Goal: Obtain resource: Download file/media

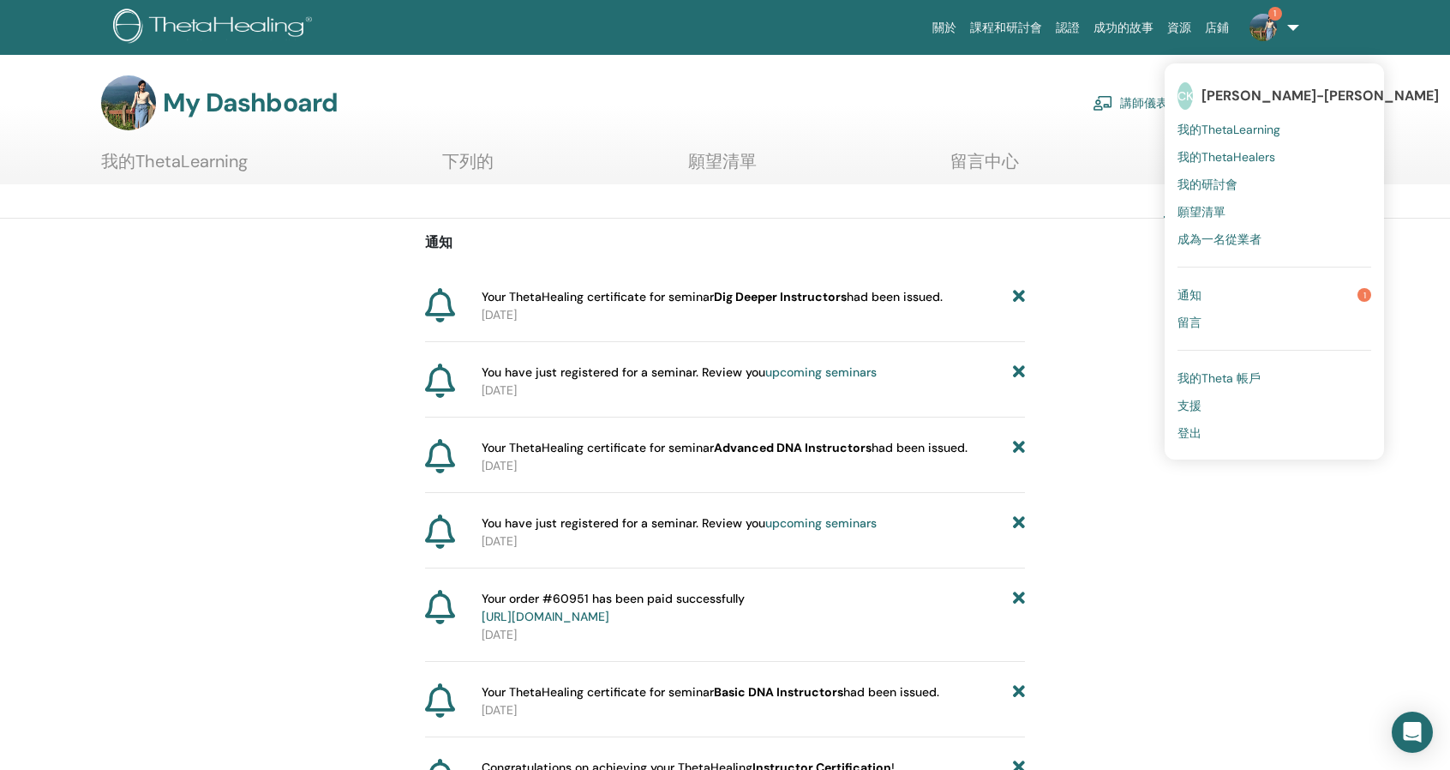
click at [1232, 286] on link "通知 1" at bounding box center [1274, 294] width 194 height 27
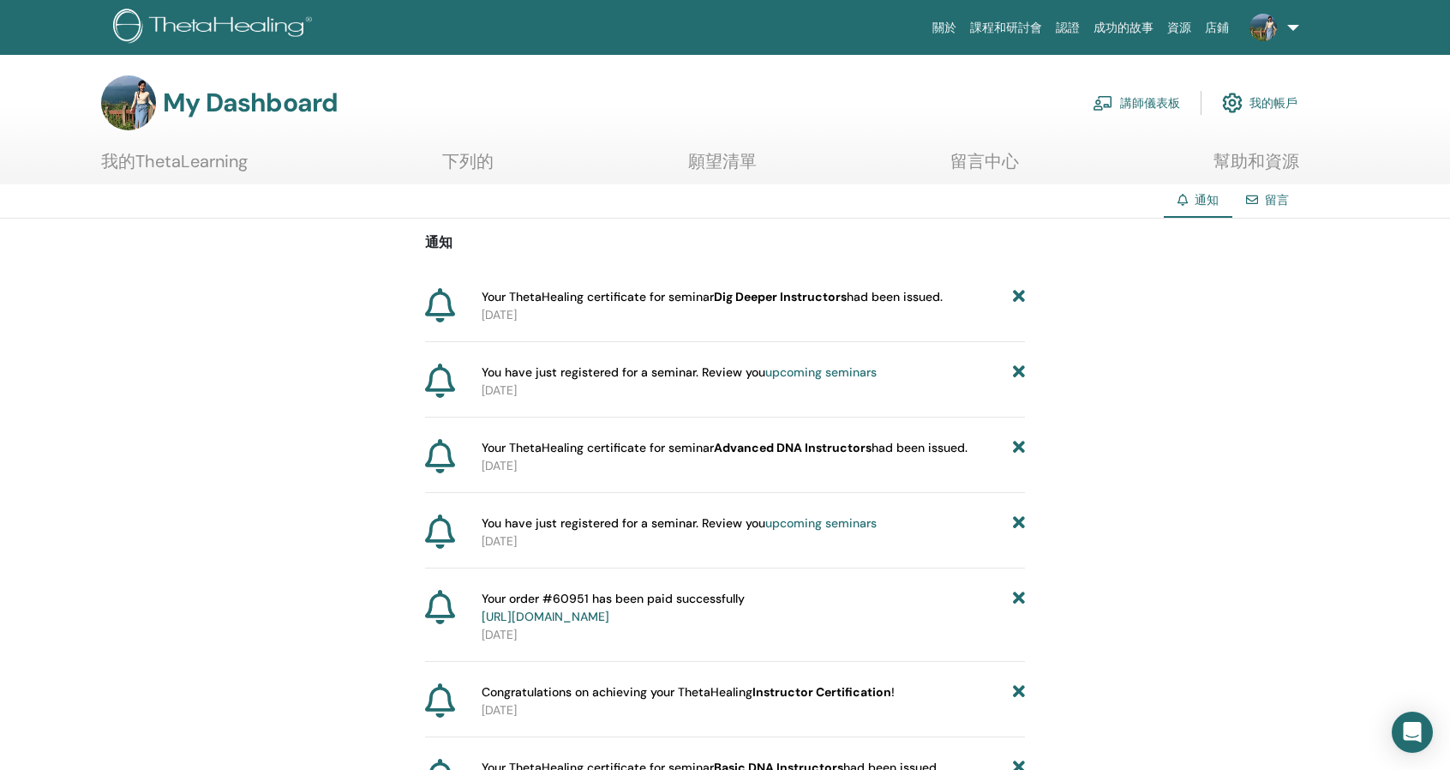
click at [1152, 100] on font "講師儀表板" at bounding box center [1150, 103] width 60 height 15
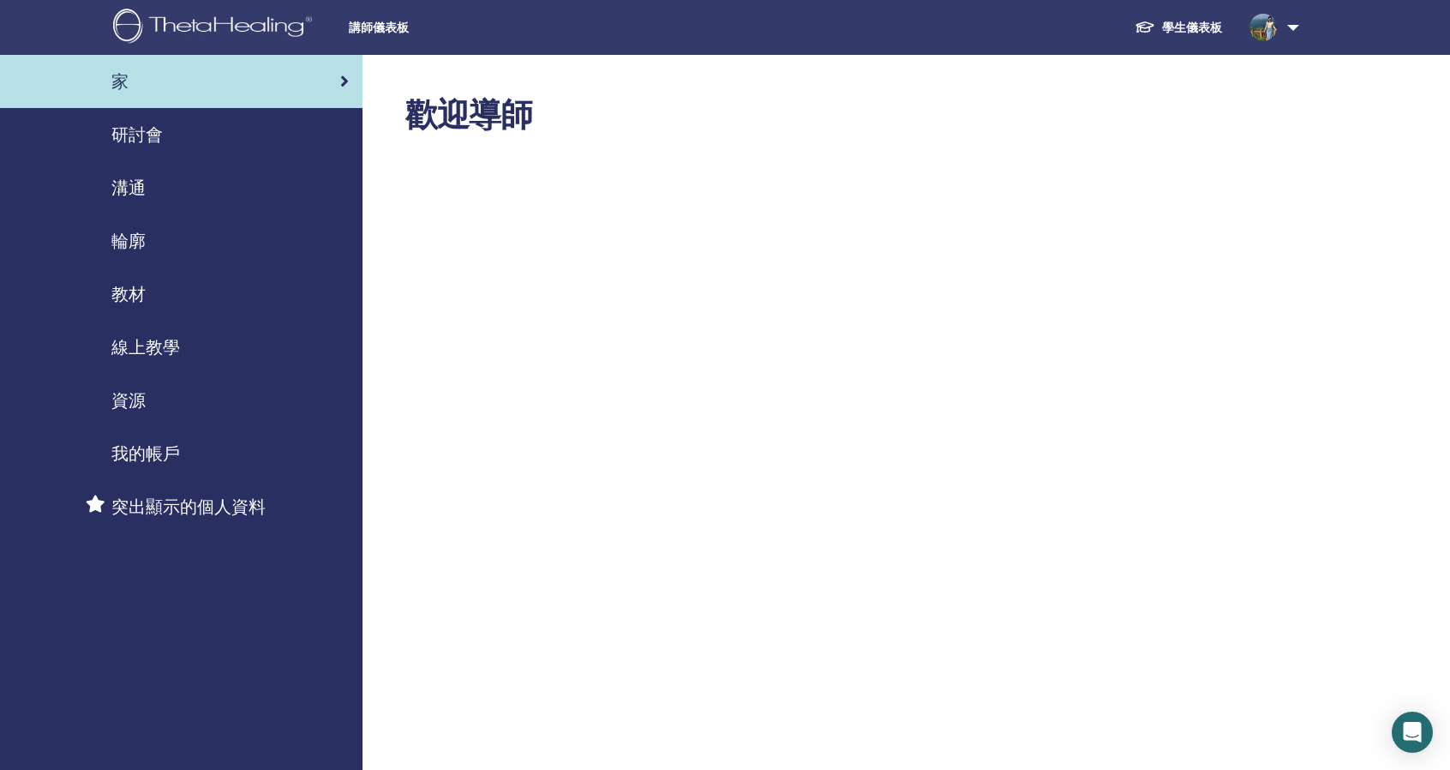
click at [261, 200] on div "溝通" at bounding box center [181, 188] width 335 height 26
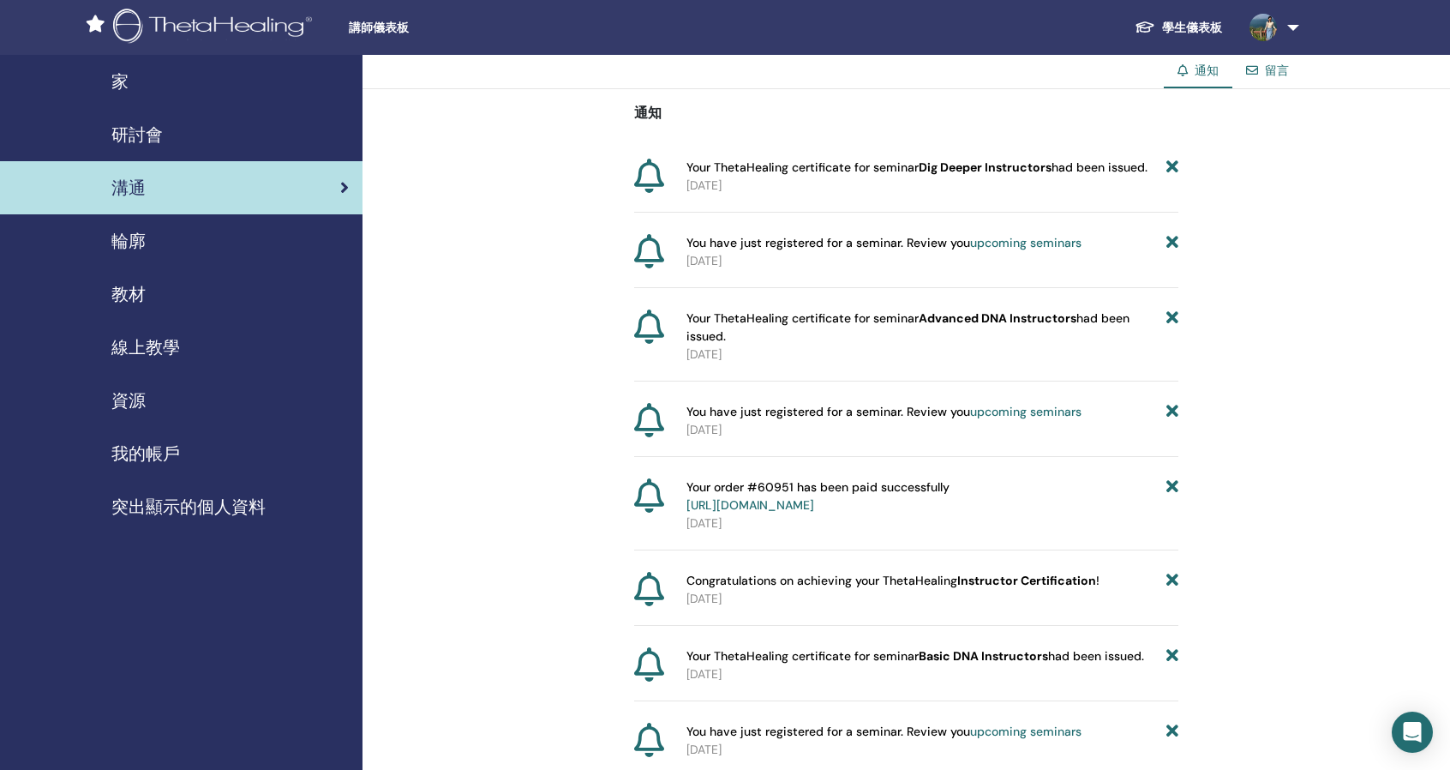
click at [237, 141] on div "研討會" at bounding box center [181, 135] width 335 height 26
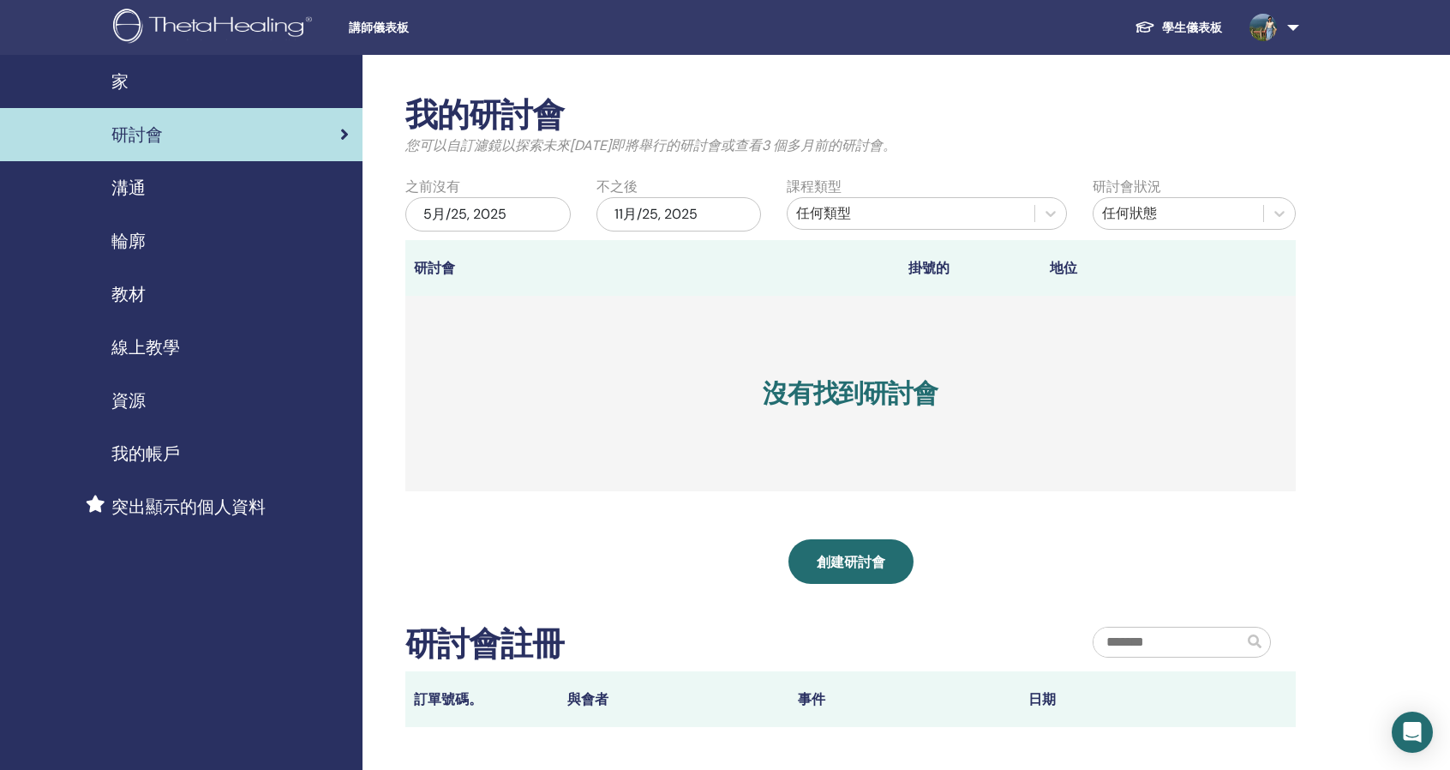
click at [266, 200] on div "溝通" at bounding box center [181, 188] width 335 height 26
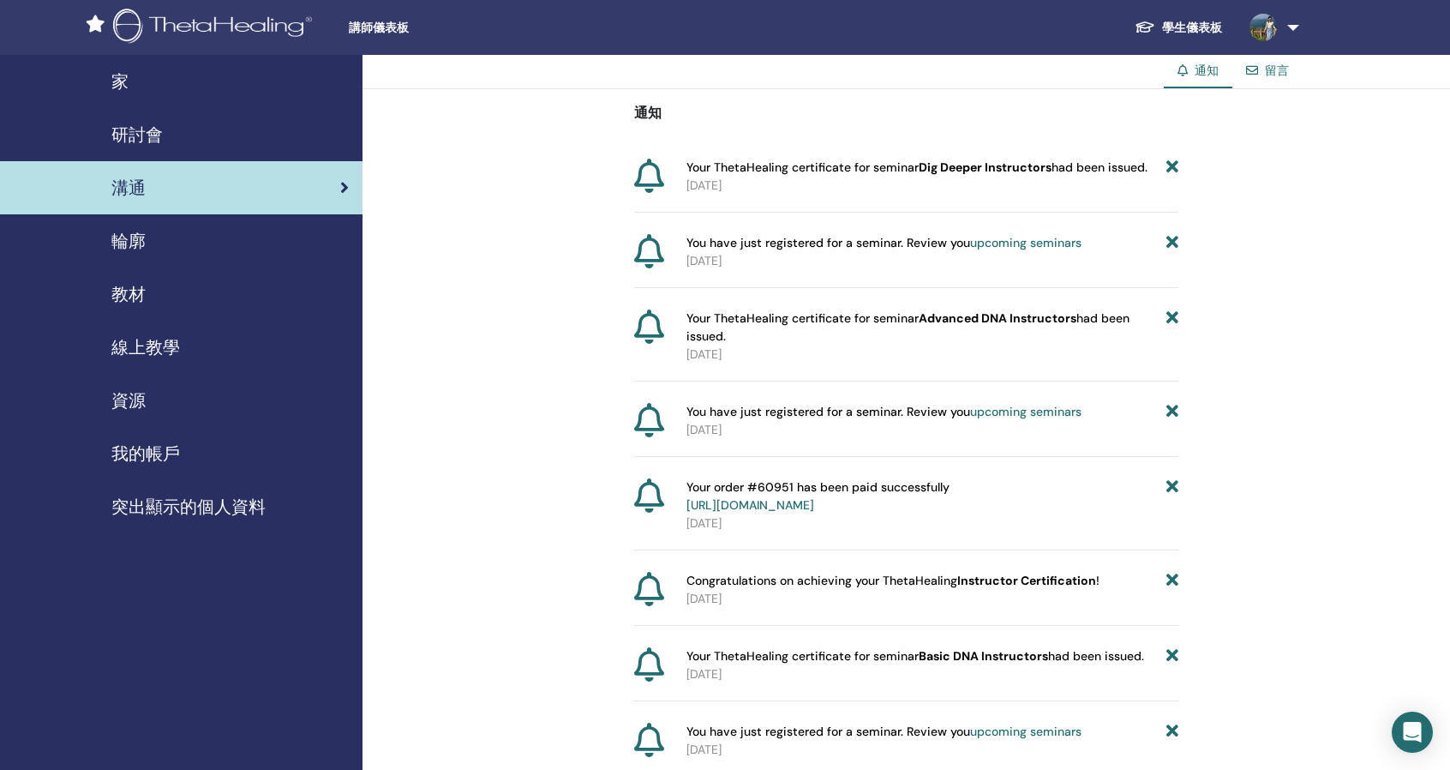
click at [249, 238] on div "輪廓" at bounding box center [181, 241] width 335 height 26
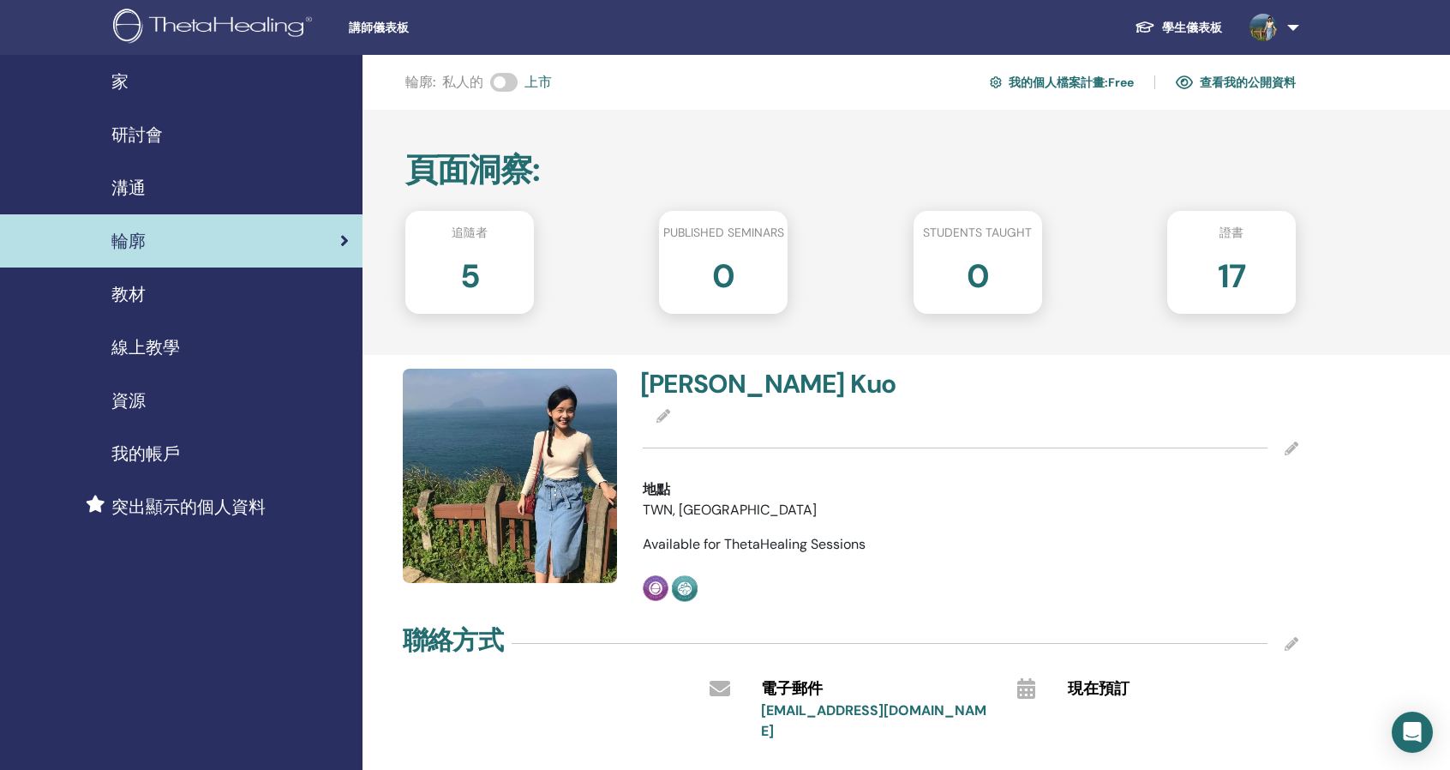
click at [1239, 278] on font "17" at bounding box center [1231, 276] width 27 height 43
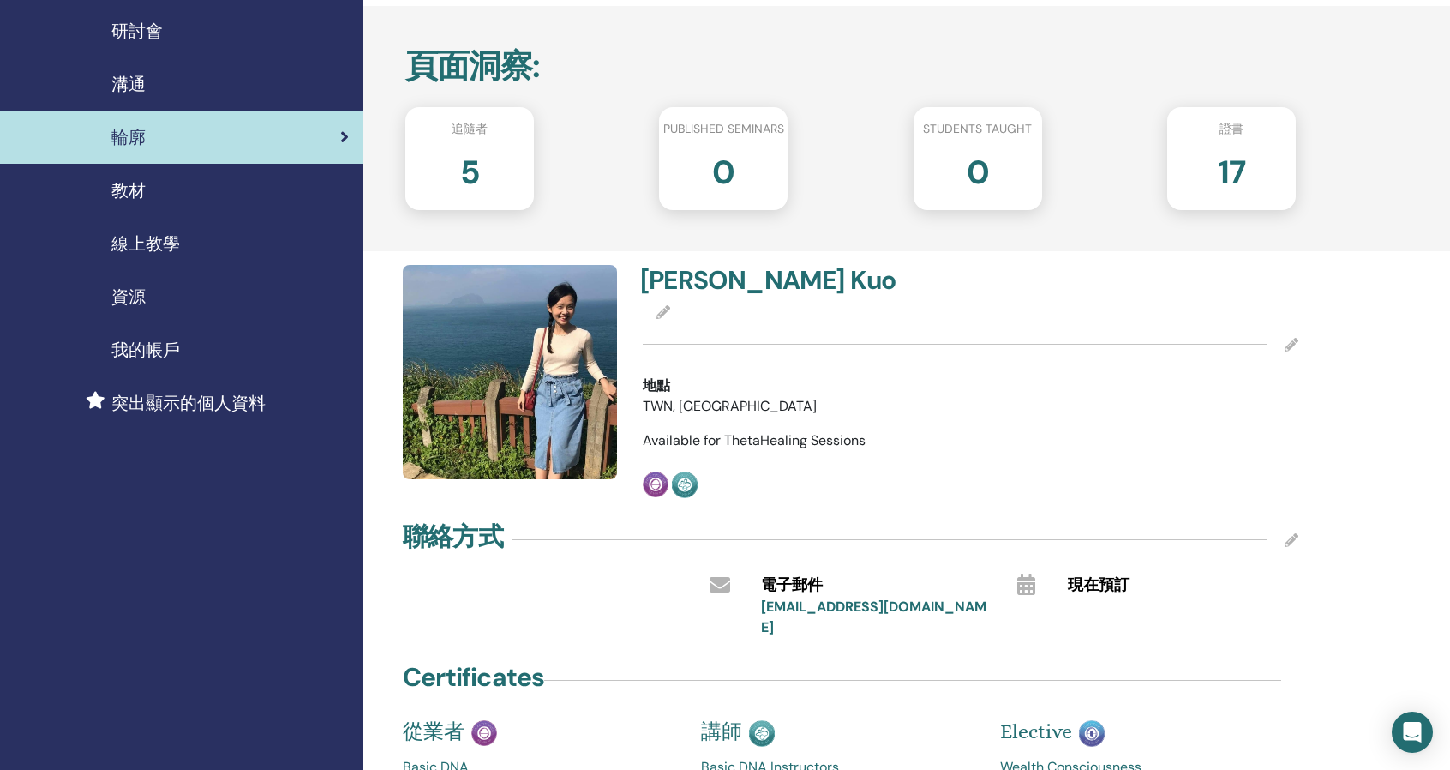
scroll to position [86, 0]
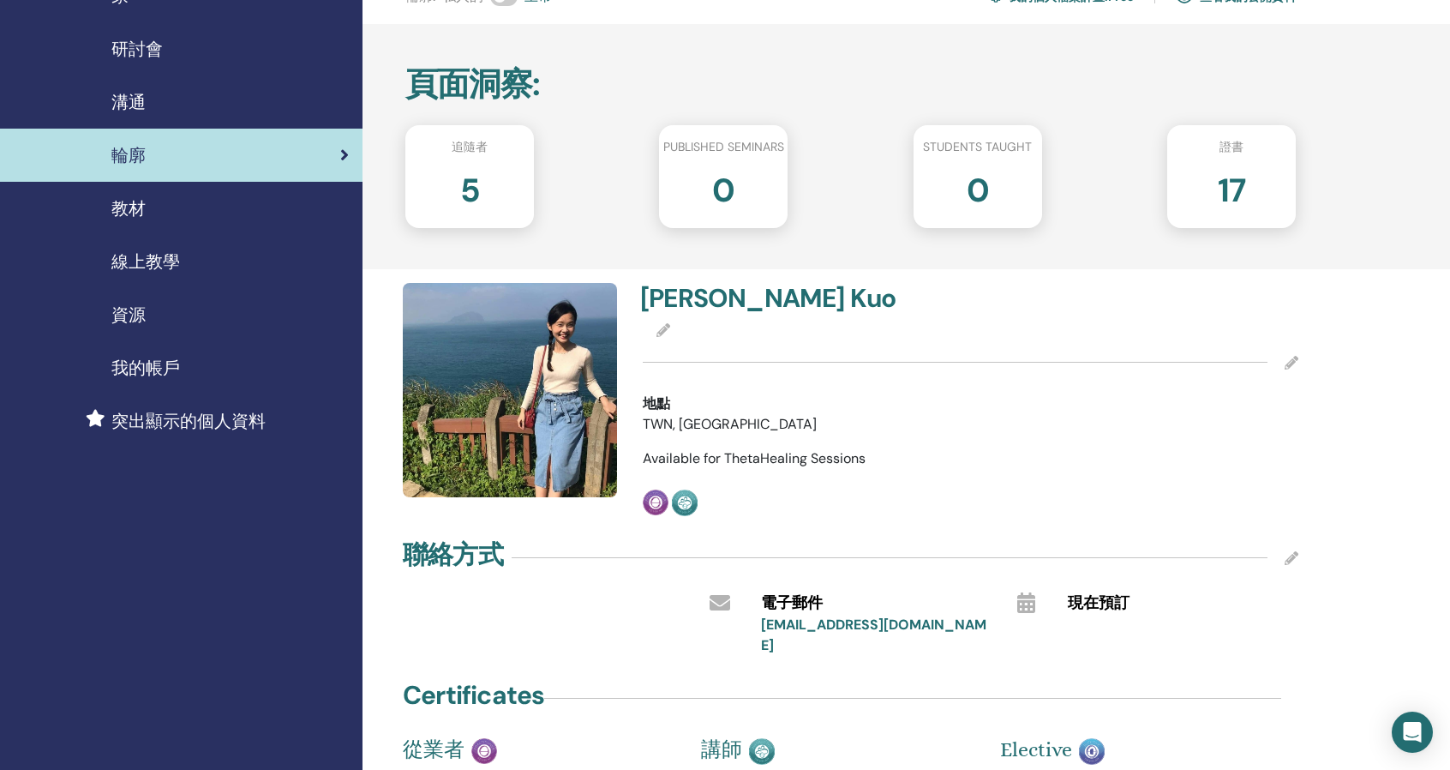
click at [262, 210] on div "教材" at bounding box center [181, 208] width 335 height 26
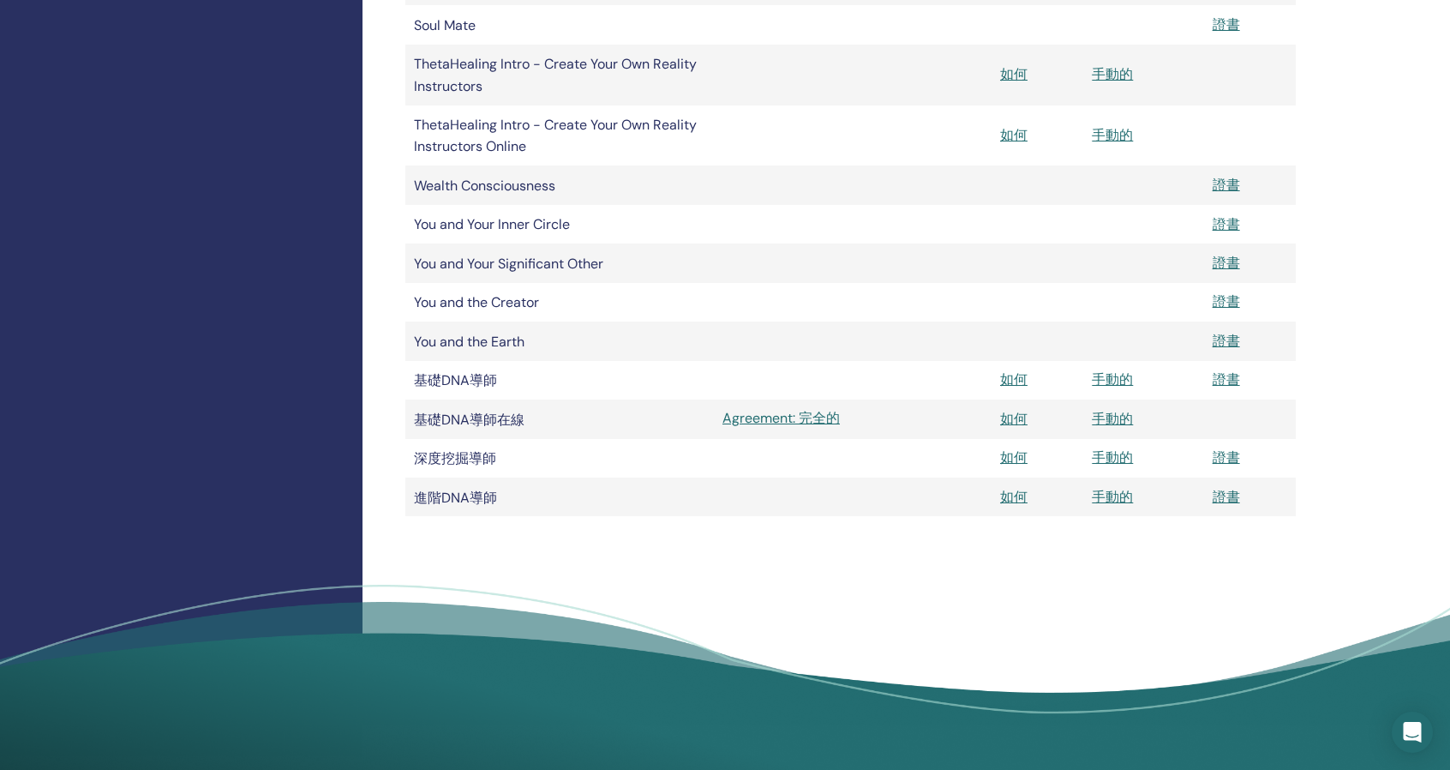
scroll to position [686, 0]
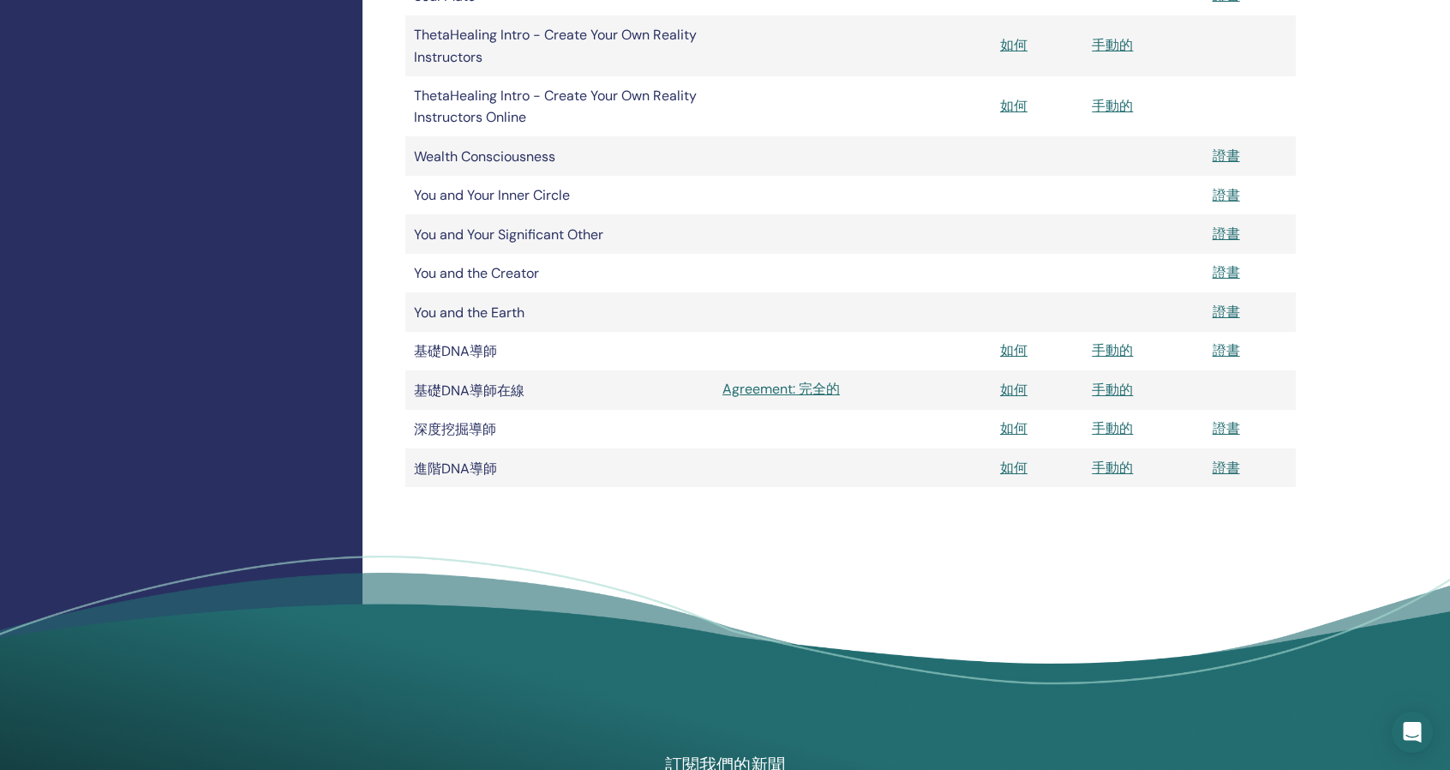
click at [1315, 83] on div "我的認證 ThetaHealing 從業者 ThetaHealing 講師 ThetaHealing Elective 教材 文件 協定 指示 手冊 證書 A…" at bounding box center [905, 47] width 1087 height 1357
click at [1017, 436] on font "如何" at bounding box center [1013, 428] width 27 height 18
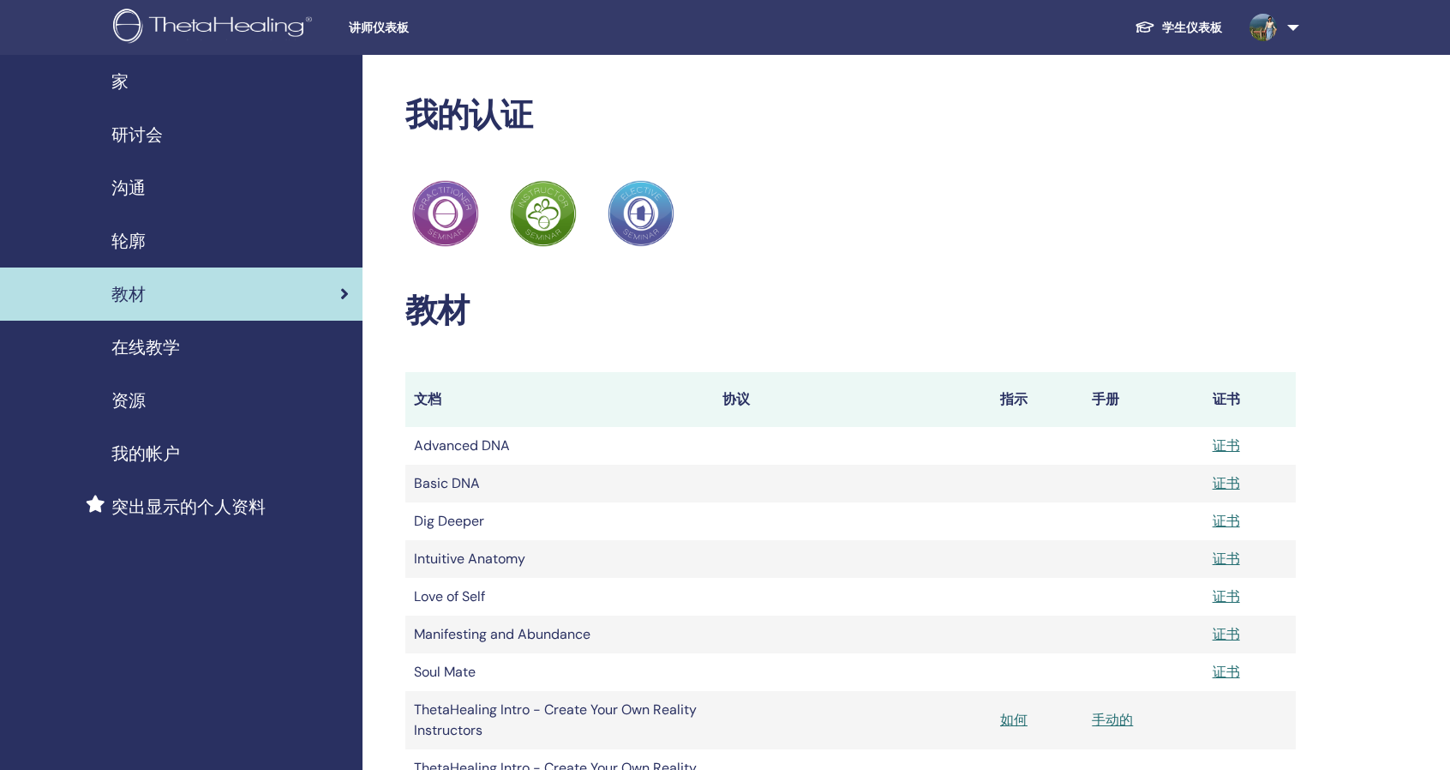
scroll to position [686, 0]
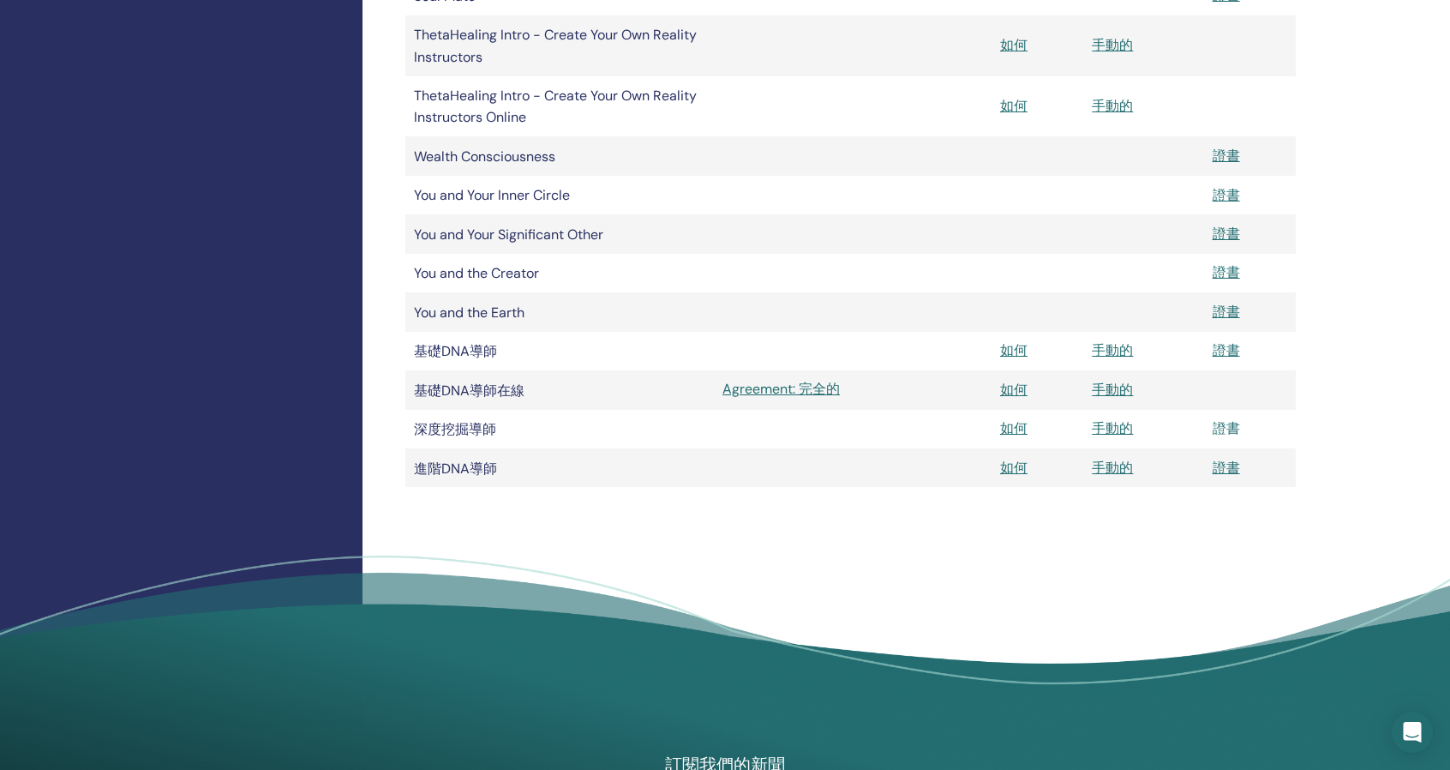
click at [1229, 437] on font "證書" at bounding box center [1226, 428] width 27 height 18
click at [1225, 434] on font "證書" at bounding box center [1226, 428] width 27 height 18
click at [1020, 356] on font "如何" at bounding box center [1013, 350] width 27 height 18
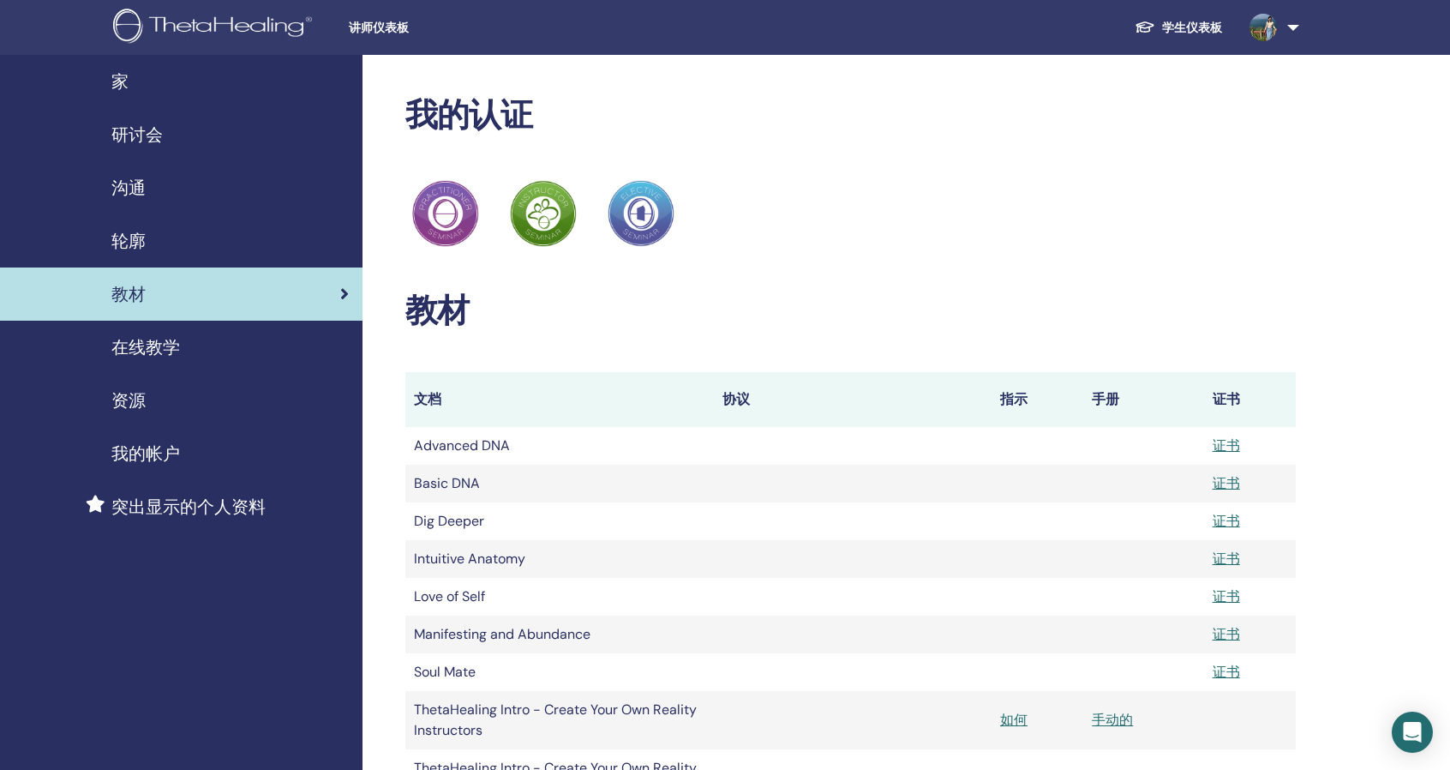
scroll to position [686, 0]
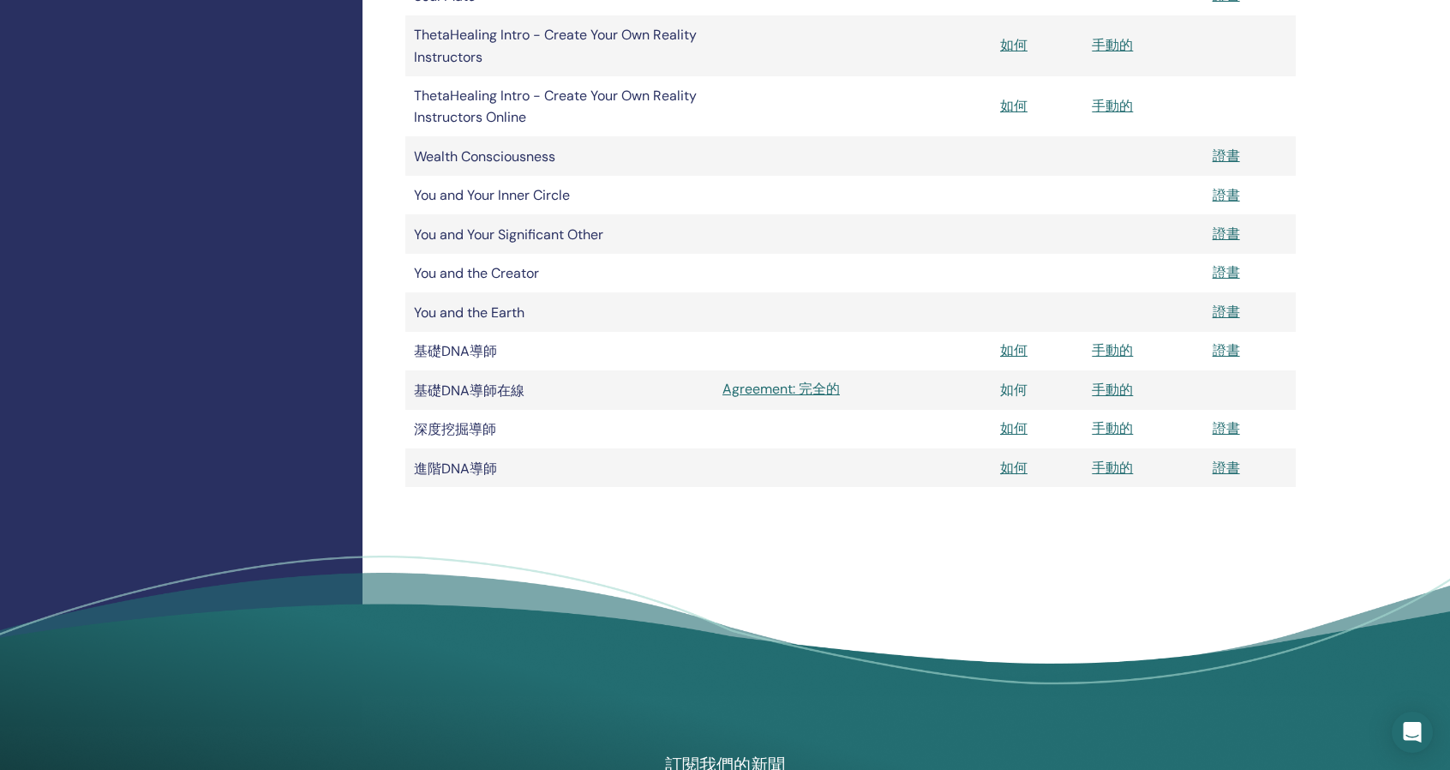
click at [1016, 398] on font "如何" at bounding box center [1013, 389] width 27 height 18
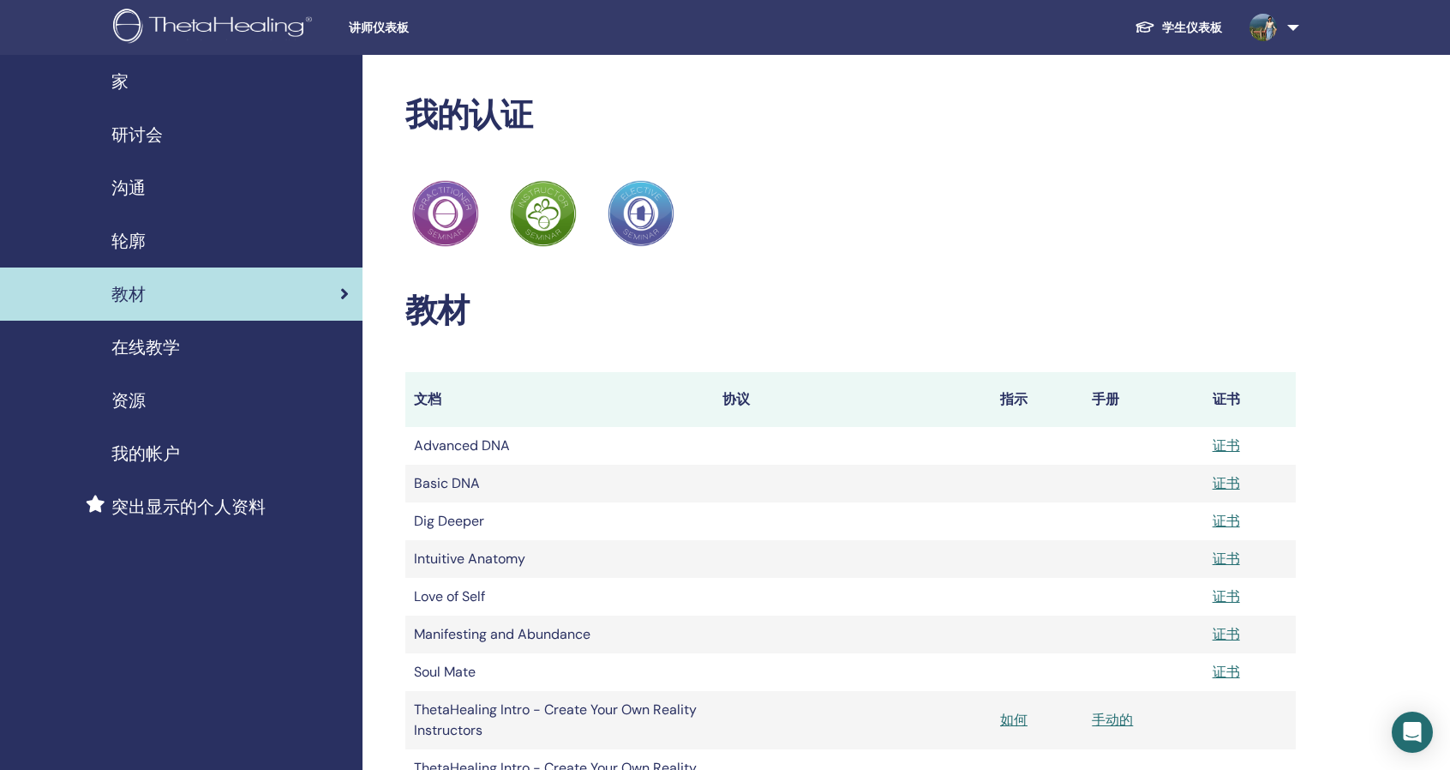
scroll to position [686, 0]
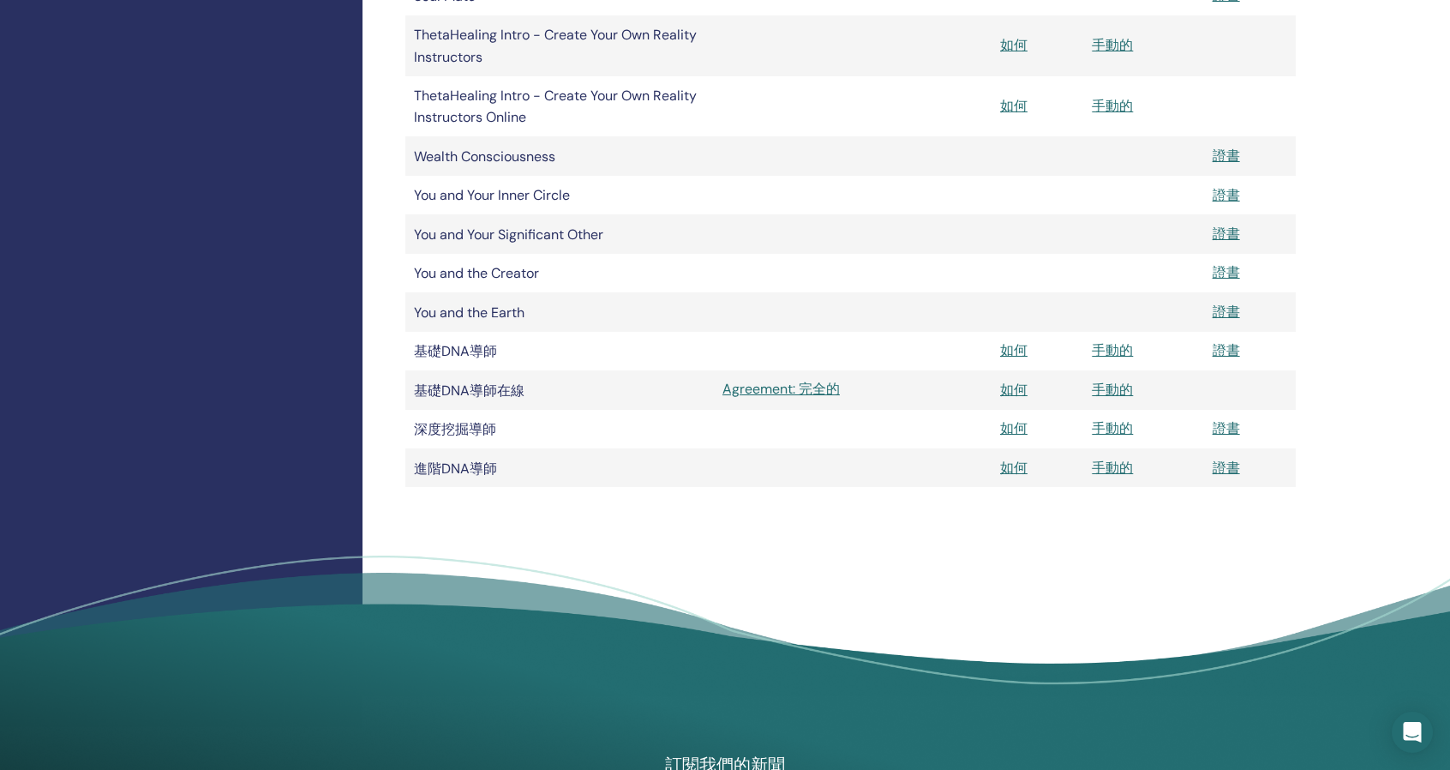
click at [1409, 392] on div "我的認證 ThetaHealing 從業者 ThetaHealing 講師 ThetaHealing Elective 教材 文件 協定 指示 手冊 證書 A…" at bounding box center [905, 47] width 1087 height 1357
click at [1116, 476] on font "手動的" at bounding box center [1112, 467] width 41 height 18
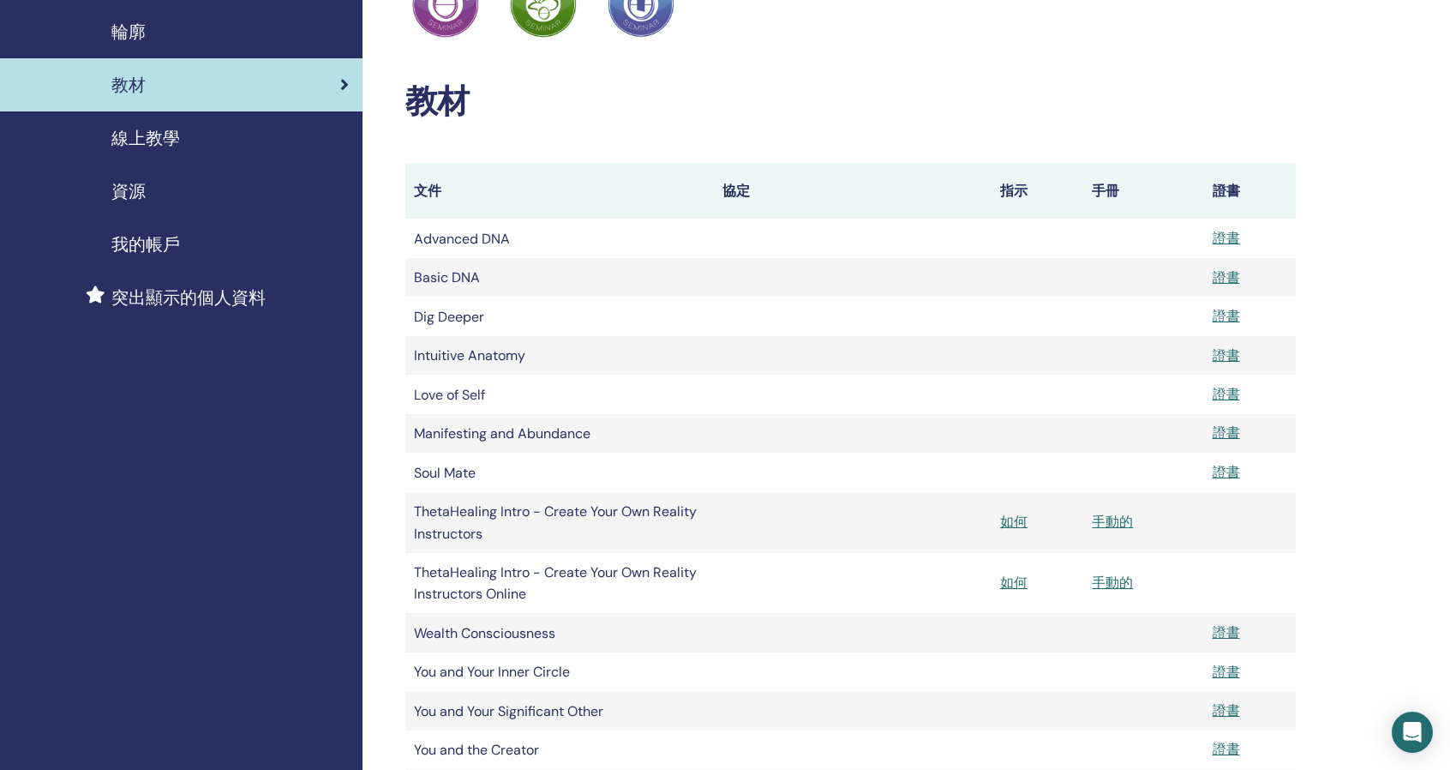
scroll to position [86, 0]
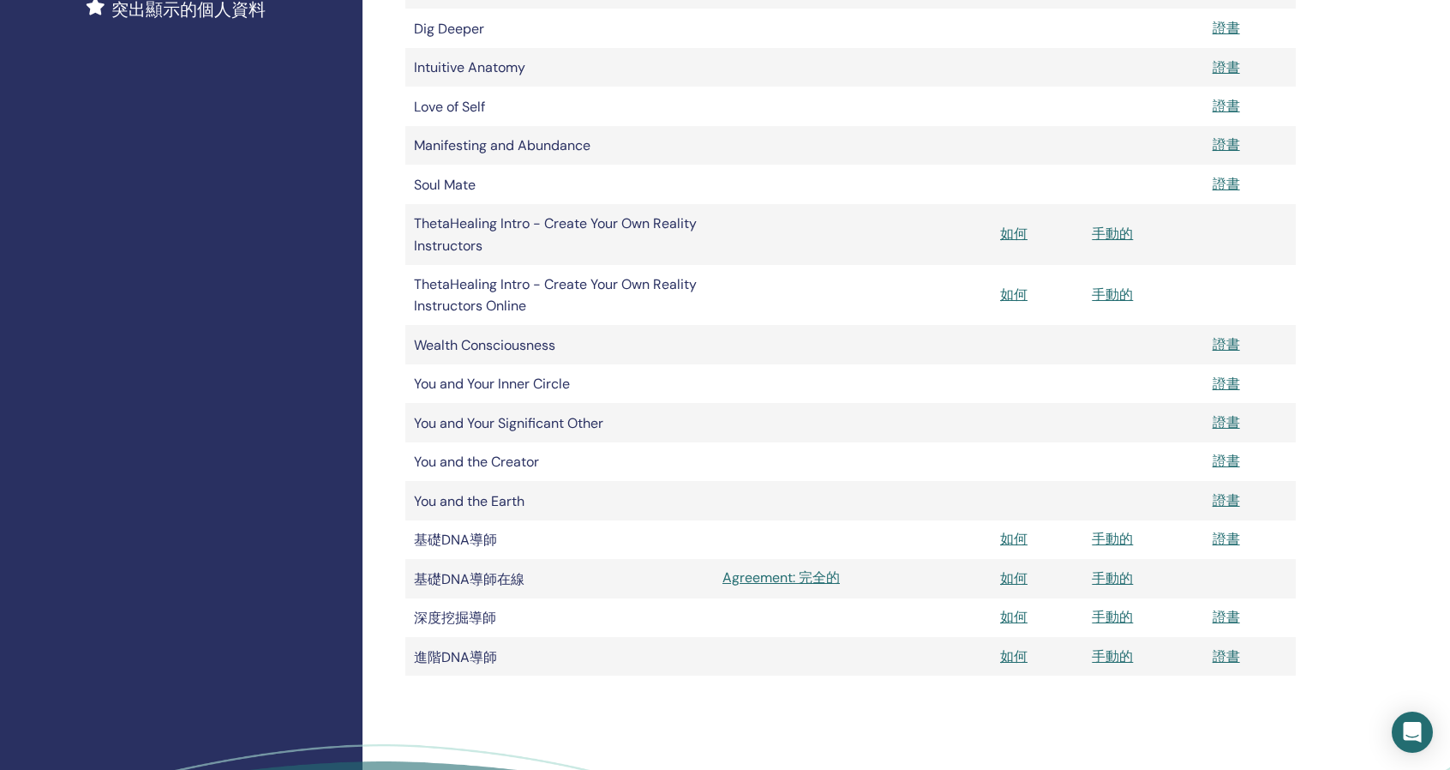
scroll to position [514, 0]
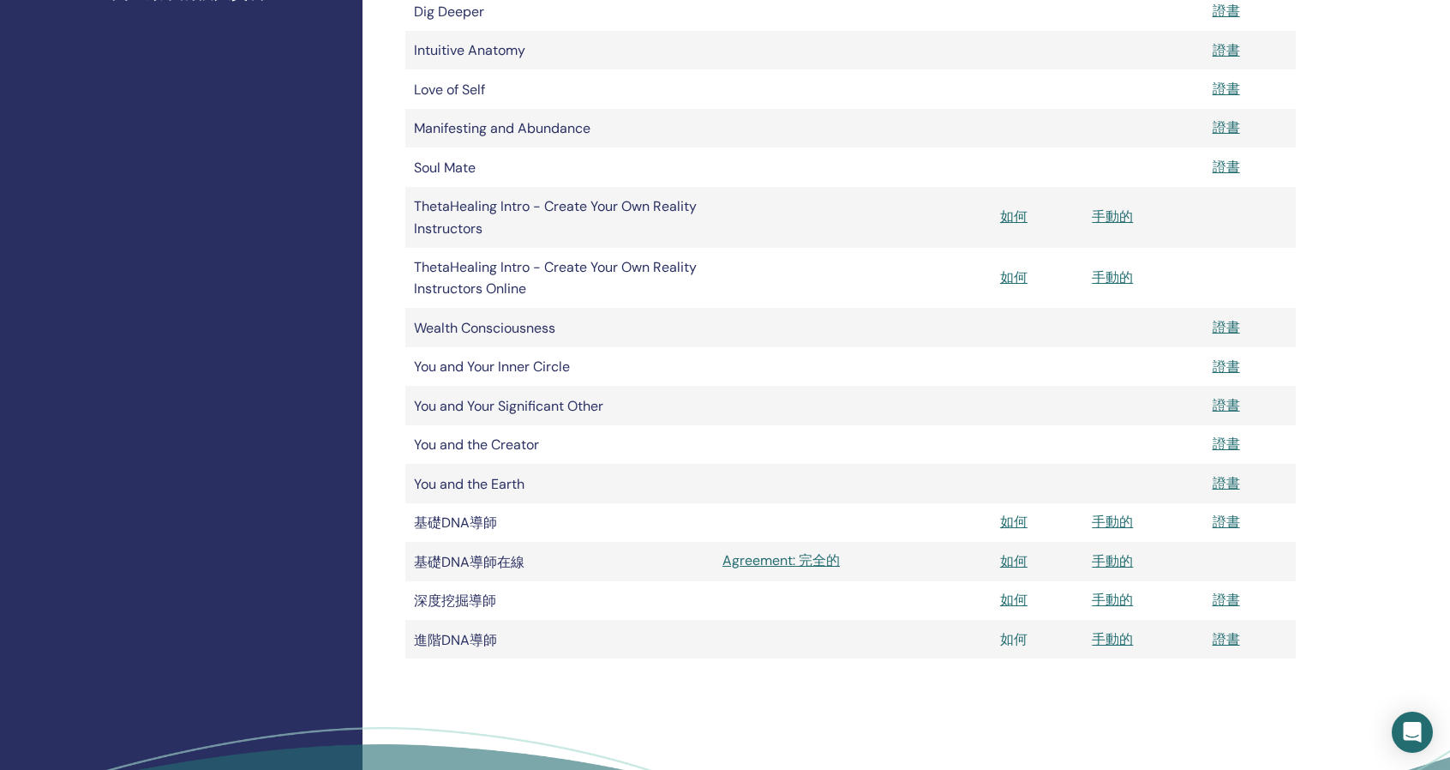
click at [1023, 648] on font "如何" at bounding box center [1013, 639] width 27 height 18
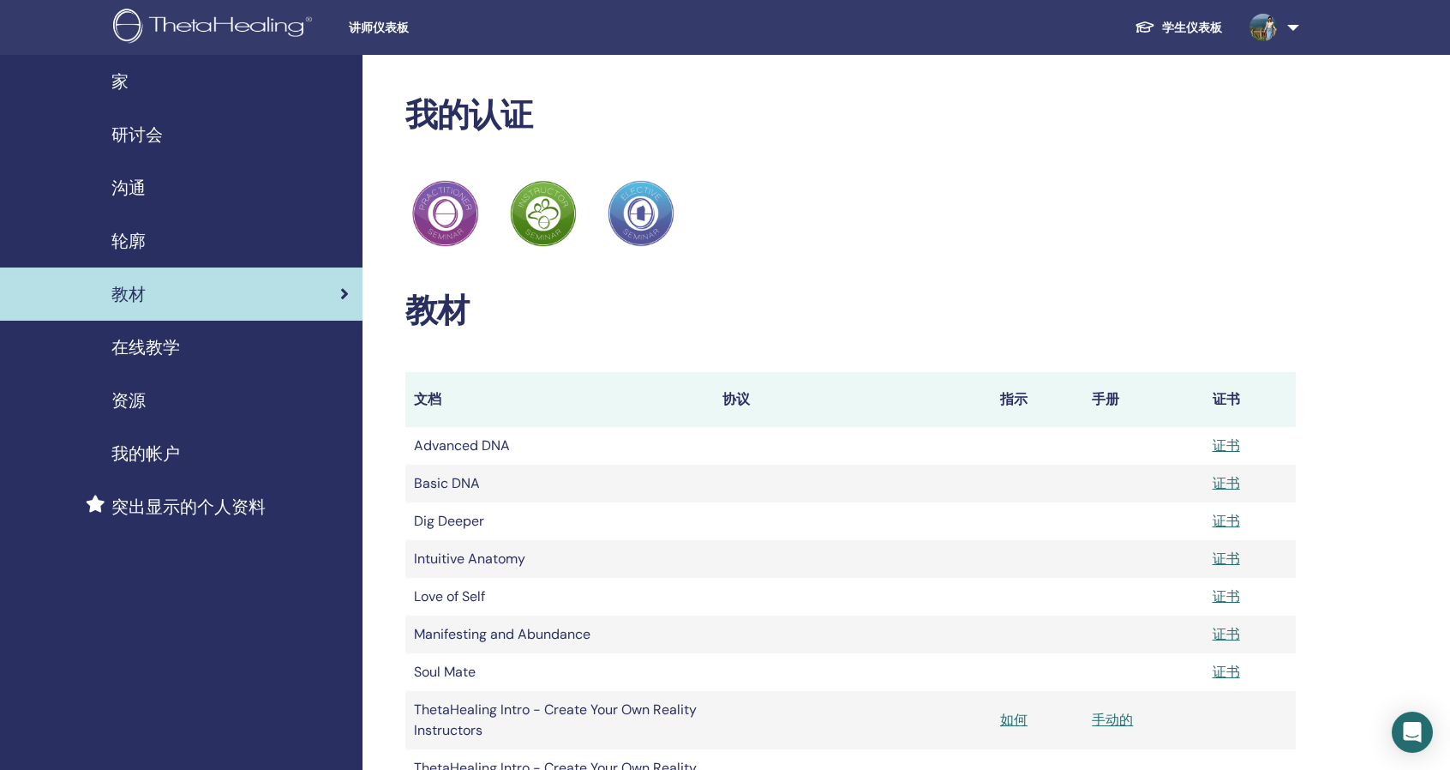
scroll to position [514, 0]
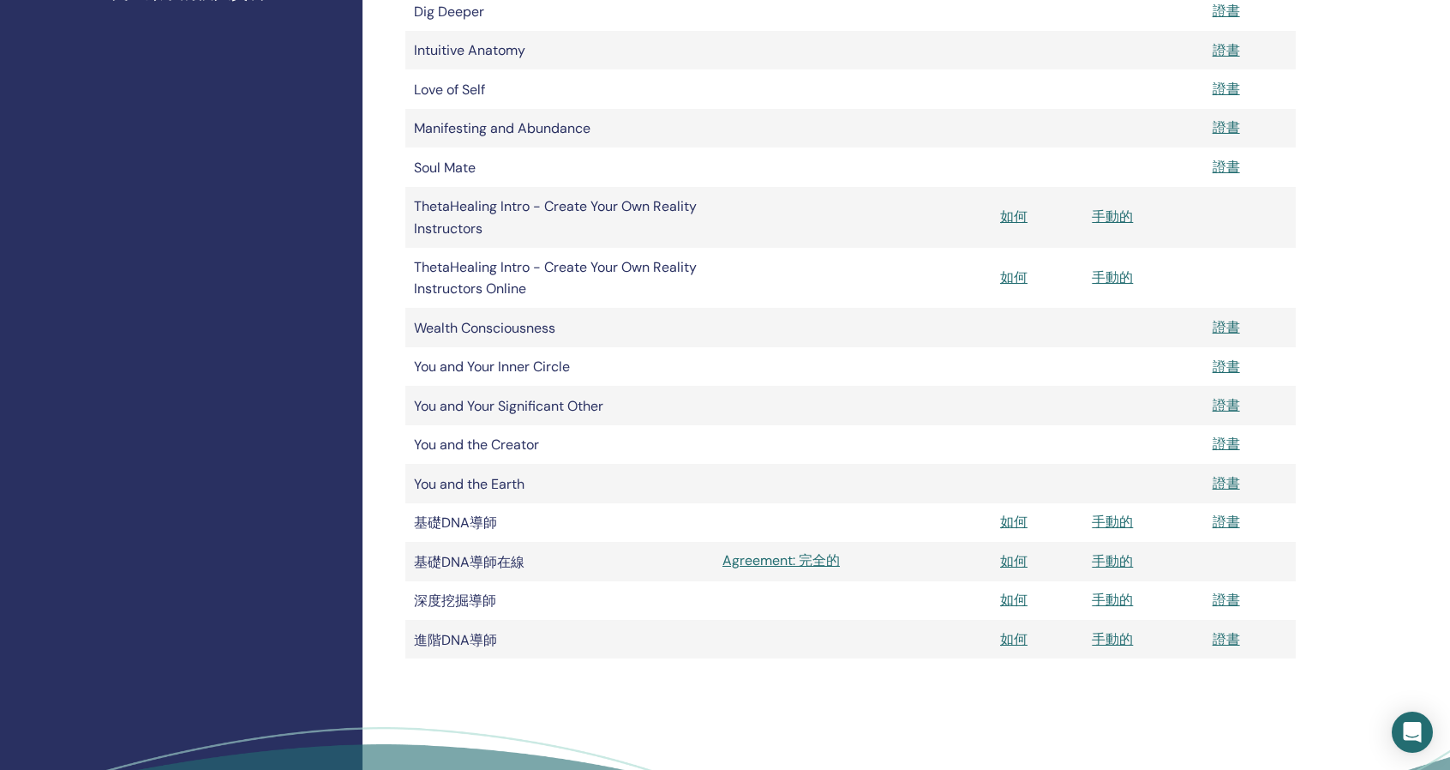
click at [1068, 716] on div "我的認證 ThetaHealing 從業者 ThetaHealing 講師 ThetaHealing Elective 教材 文件 協定 指示 手冊 證書 A…" at bounding box center [905, 219] width 1087 height 1357
click at [1303, 574] on div "我的認證 ThetaHealing 從業者 ThetaHealing 講師 ThetaHealing Elective 教材 文件 協定 指示 手冊 證書 A…" at bounding box center [905, 219] width 1087 height 1357
click at [1317, 534] on div "我的認證 ThetaHealing 從業者 ThetaHealing 講師 ThetaHealing Elective 教材 文件 協定 指示 手冊 證書 A…" at bounding box center [905, 219] width 1087 height 1357
click at [1010, 604] on font "如何" at bounding box center [1013, 599] width 27 height 18
